Goal: Download file/media

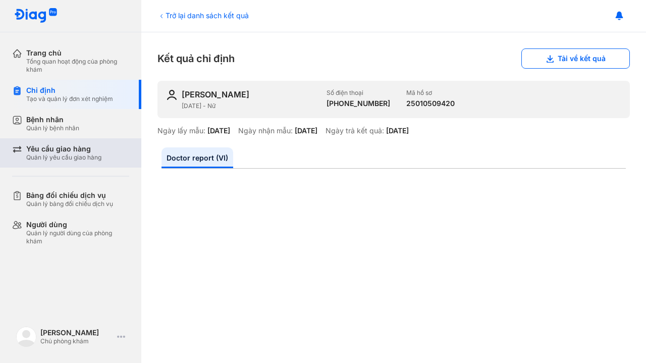
scroll to position [82, 0]
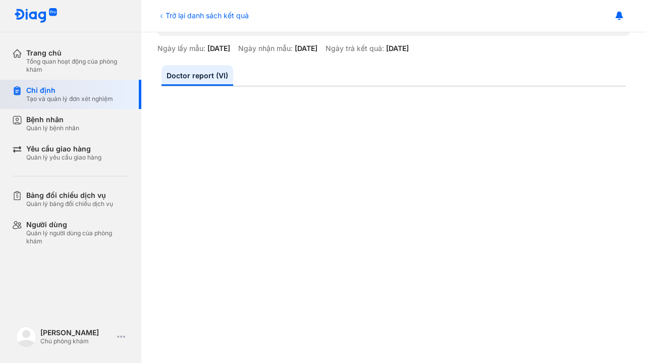
click at [68, 104] on div "Chỉ định Tạo và quản lý đơn xét nghiệm" at bounding box center [76, 94] width 129 height 29
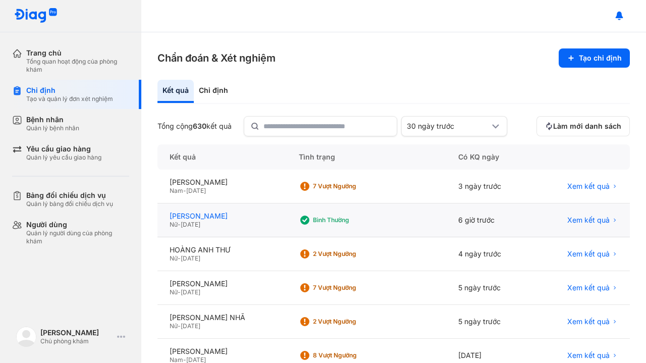
click at [269, 213] on div "[PERSON_NAME]" at bounding box center [222, 216] width 105 height 9
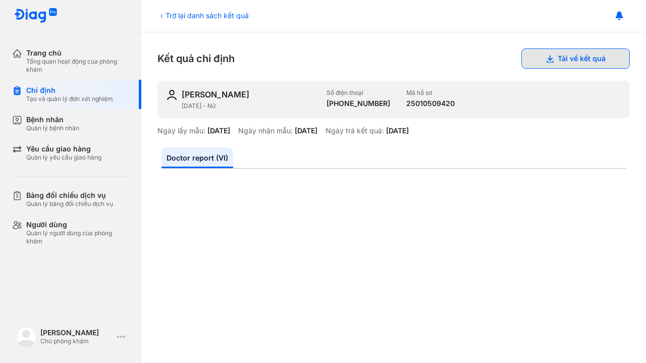
click at [553, 53] on button "Tải về kết quả" at bounding box center [576, 58] width 109 height 20
